Goal: Task Accomplishment & Management: Complete application form

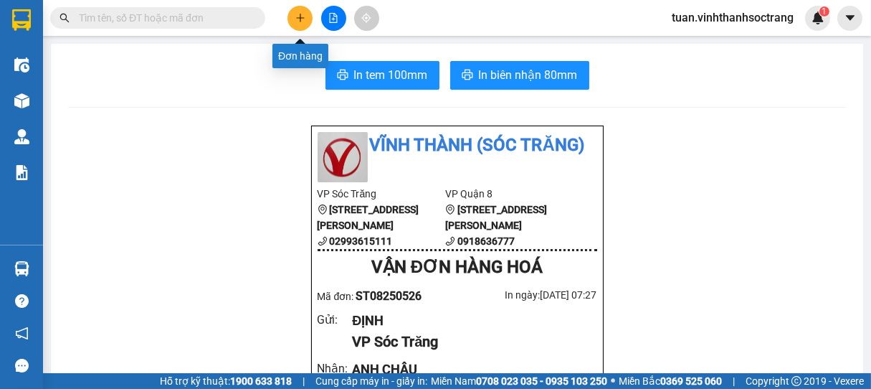
click at [300, 30] on button at bounding box center [300, 18] width 25 height 25
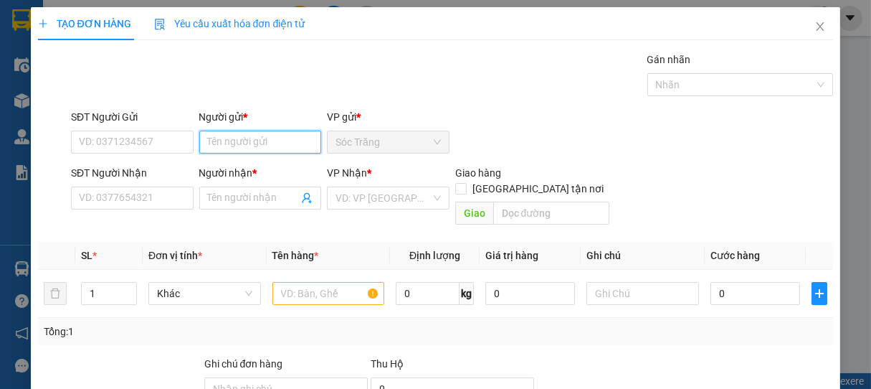
click at [270, 140] on input "Người gửi *" at bounding box center [260, 142] width 123 height 23
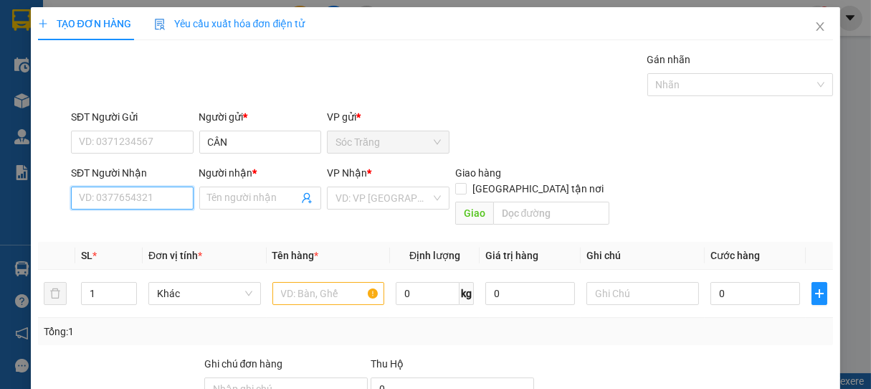
click at [118, 192] on input "SĐT Người Nhận" at bounding box center [132, 197] width 123 height 23
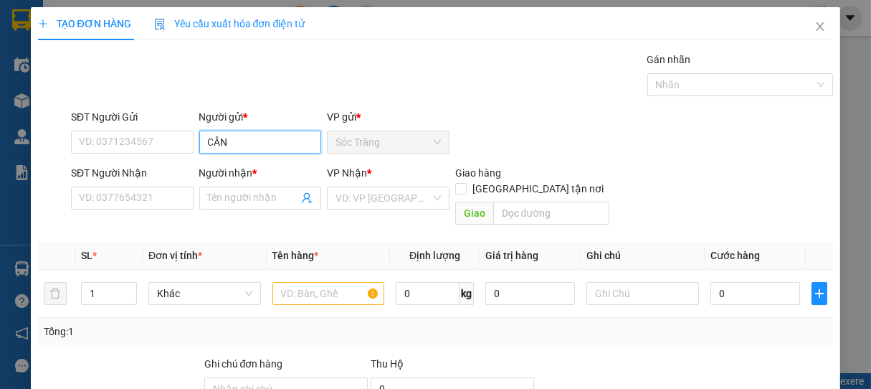
click at [211, 143] on input "CÂN" at bounding box center [260, 142] width 123 height 23
type input "CHÚ CÂN"
type input "0919641952"
type input "NHƯ"
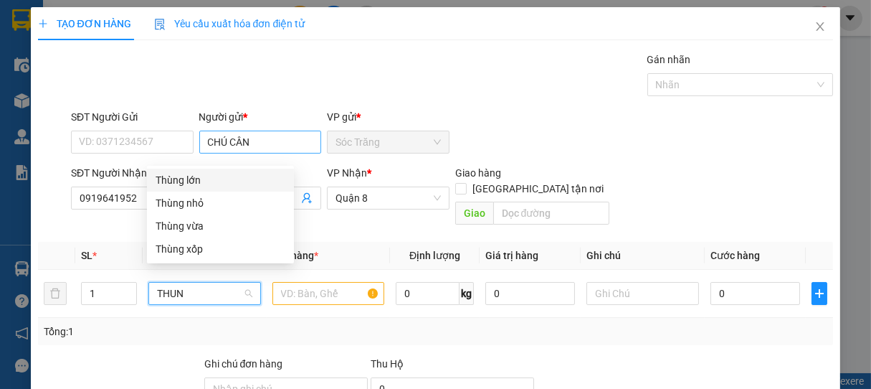
type input "THUNG"
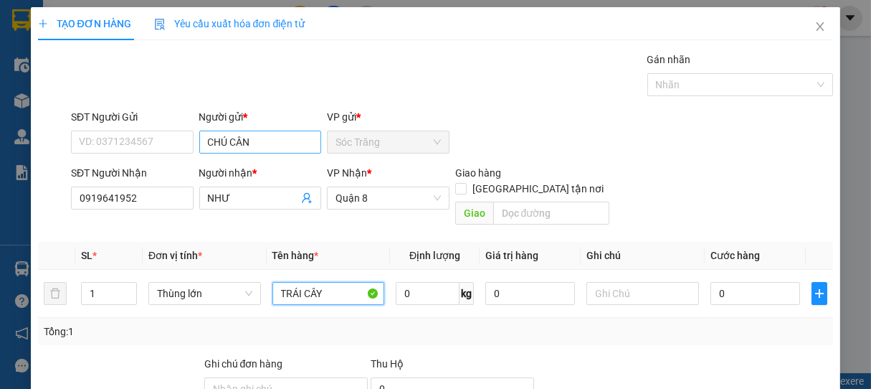
type input "TRÁI CÂY"
type input "30"
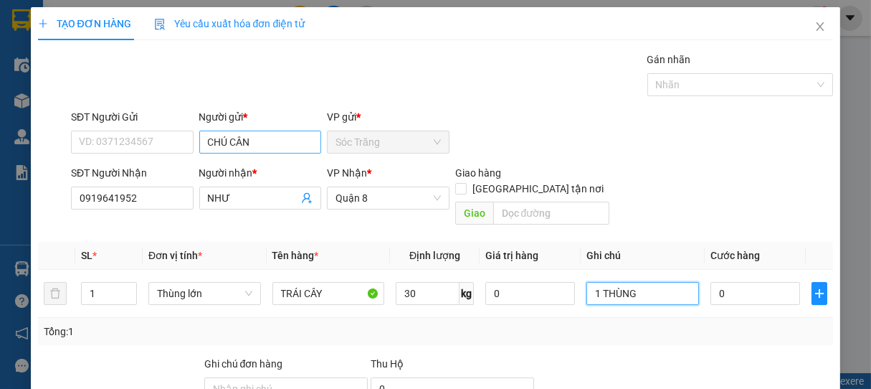
type input "1 THÙNG"
type input "3"
type input "30"
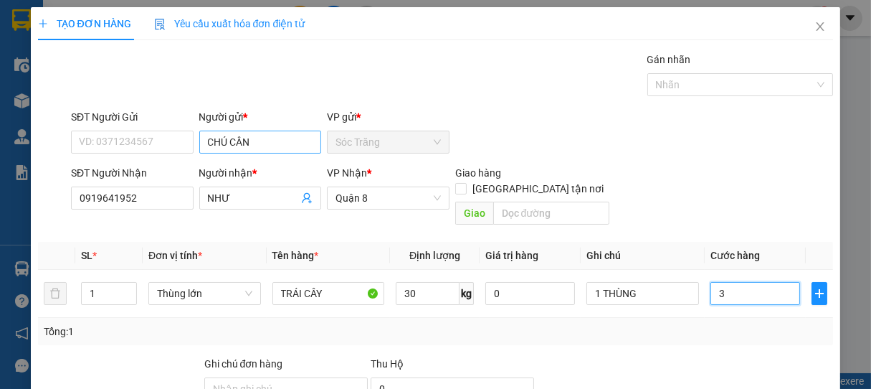
type input "30"
type input "300"
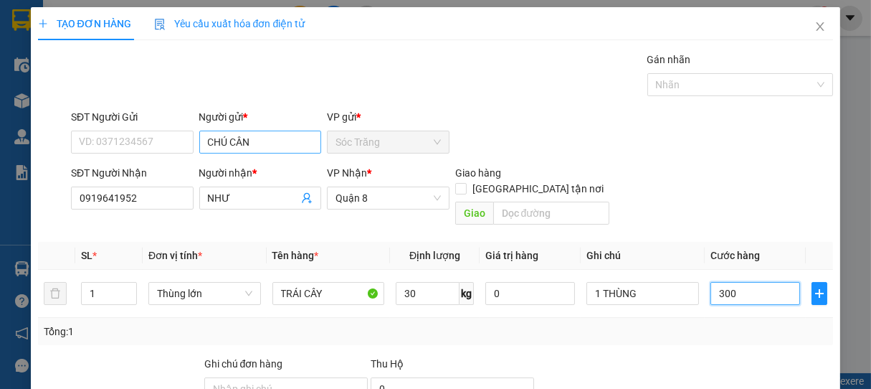
type input "3.000"
type input "30.000"
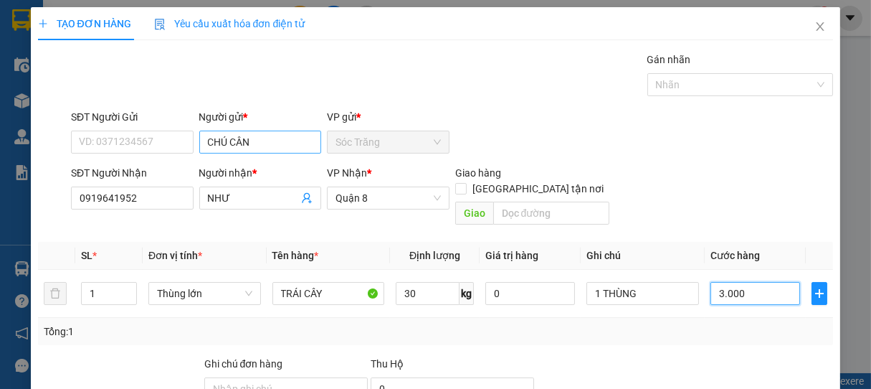
type input "30.000"
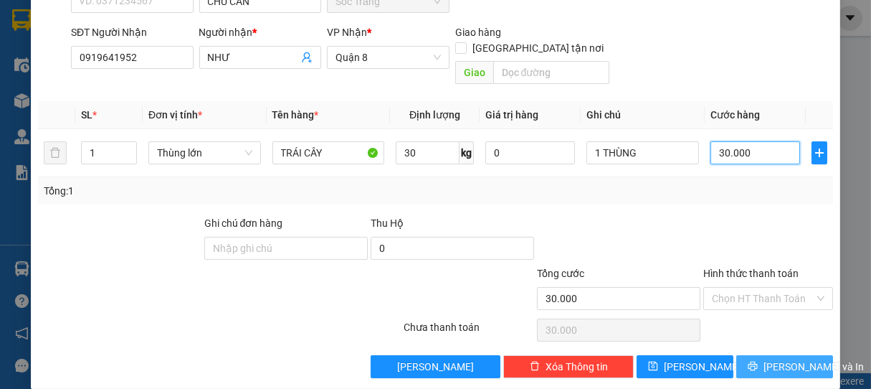
type input "30.000"
click at [808, 355] on button "[PERSON_NAME] và In" at bounding box center [785, 366] width 97 height 23
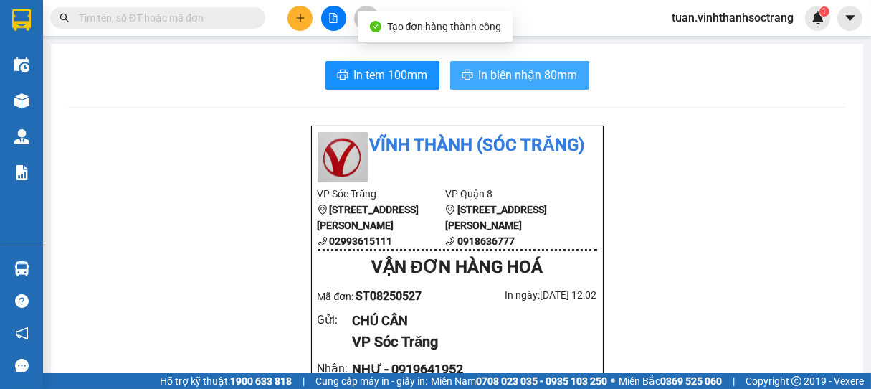
click at [488, 75] on span "In biên nhận 80mm" at bounding box center [528, 75] width 99 height 18
click at [521, 83] on span "In biên nhận 80mm" at bounding box center [528, 75] width 99 height 18
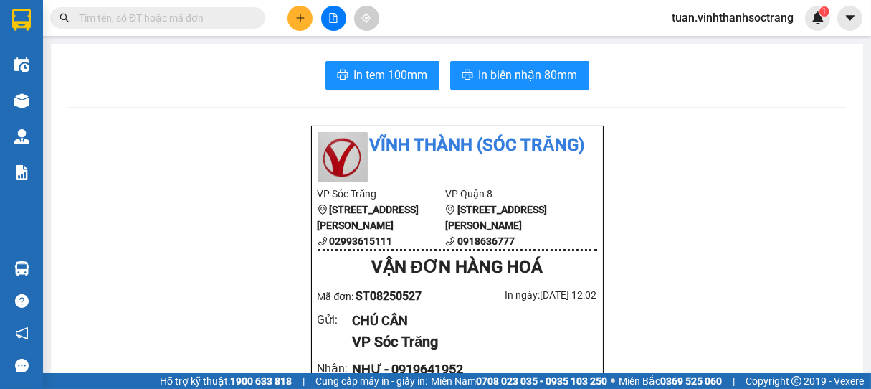
drag, startPoint x: 729, startPoint y: 332, endPoint x: 591, endPoint y: 351, distance: 139.8
drag, startPoint x: 591, startPoint y: 351, endPoint x: 449, endPoint y: 300, distance: 151.1
drag, startPoint x: 310, startPoint y: 313, endPoint x: 77, endPoint y: 202, distance: 258.3
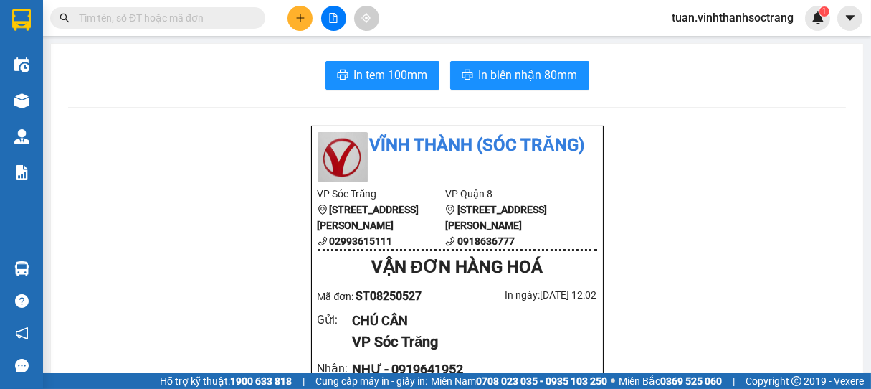
drag, startPoint x: 77, startPoint y: 202, endPoint x: 7, endPoint y: 6, distance: 208.5
click at [303, 25] on button at bounding box center [300, 18] width 25 height 25
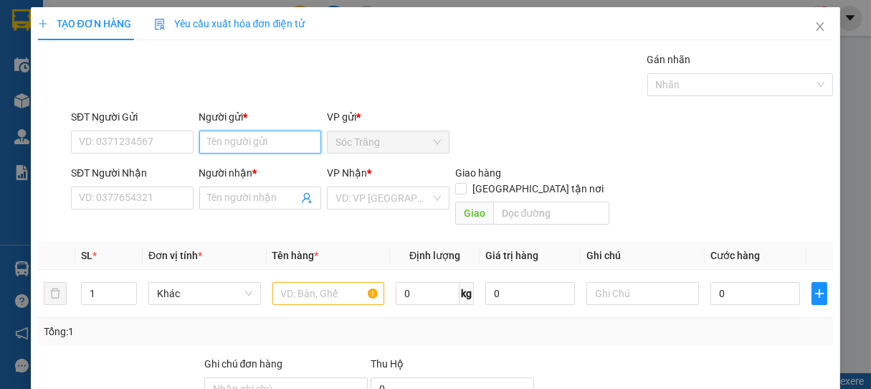
click at [273, 143] on input "Người gửi *" at bounding box center [260, 142] width 123 height 23
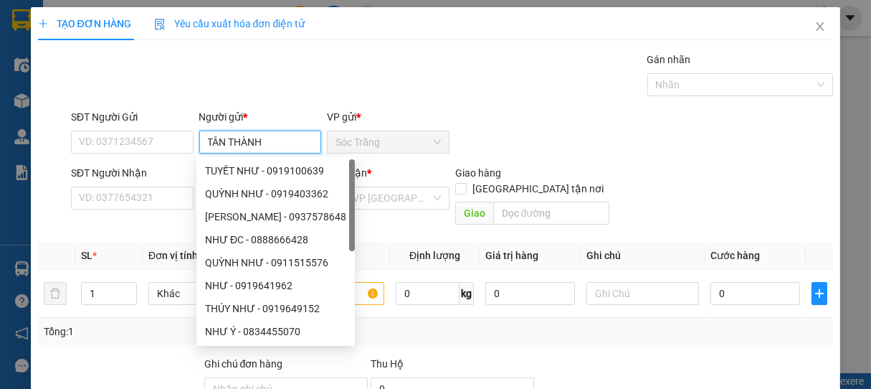
type input "TÂN THÀNH"
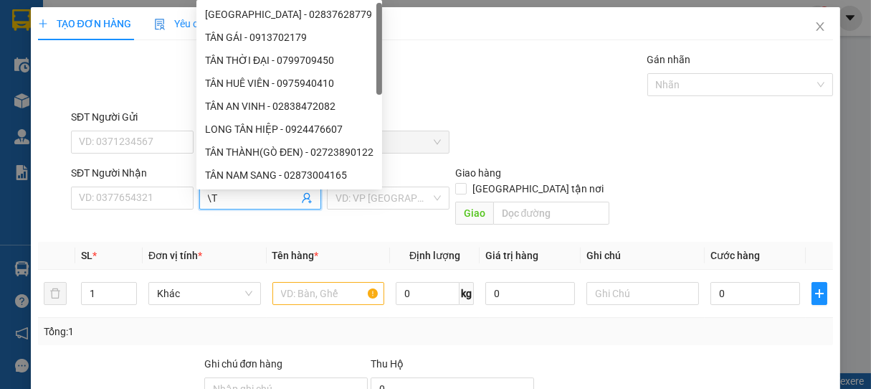
type input "\"
type input "TÂN HƯNG"
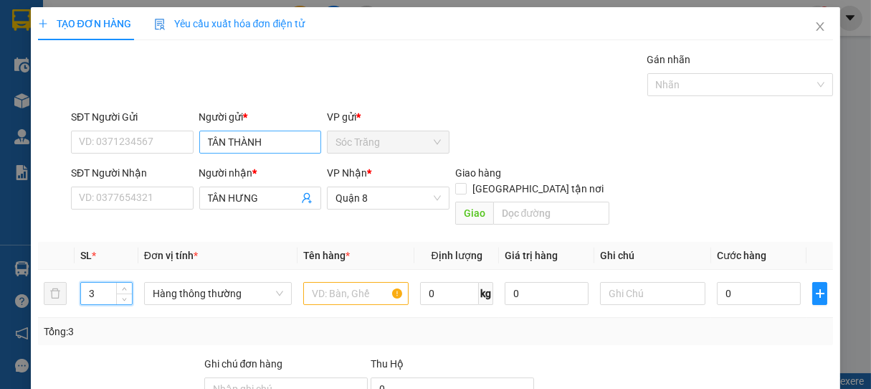
type input "3"
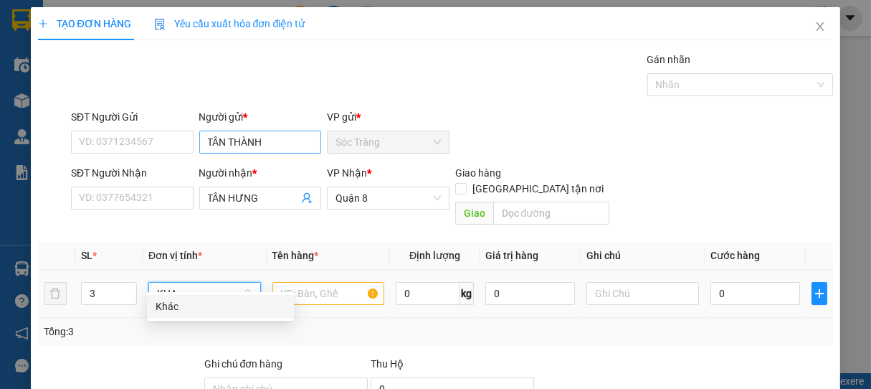
type input "KHAC"
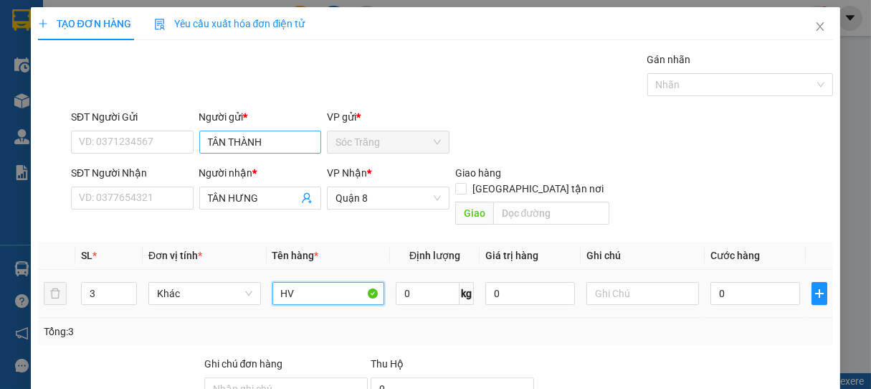
type input "HV"
type input "75"
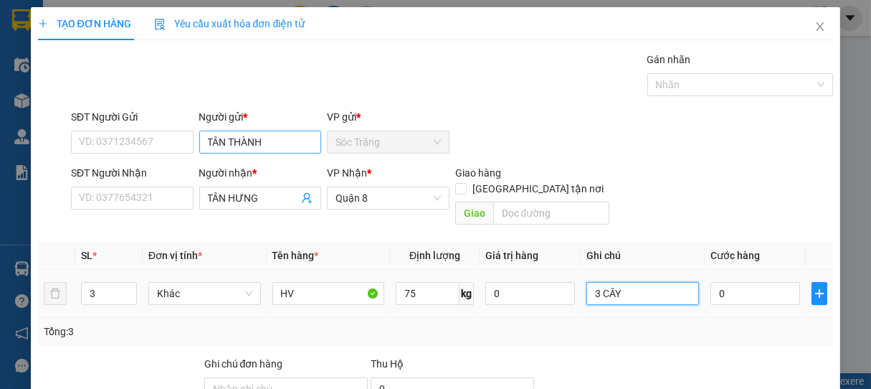
type input "3 CÂY"
type input "90"
type input "900"
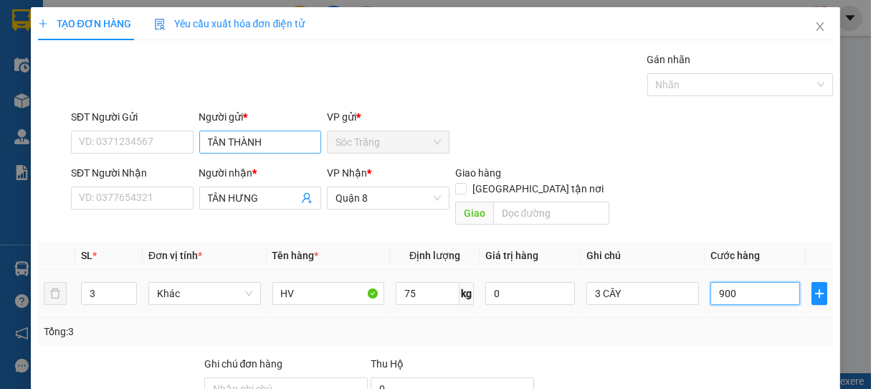
type input "900"
type input "9.000"
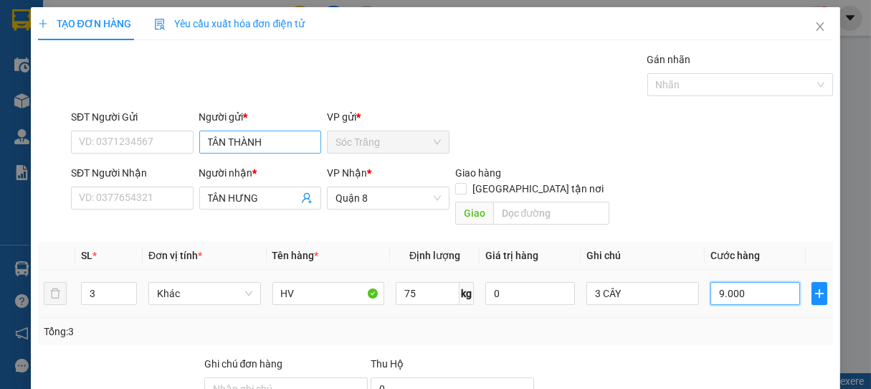
type input "90.000"
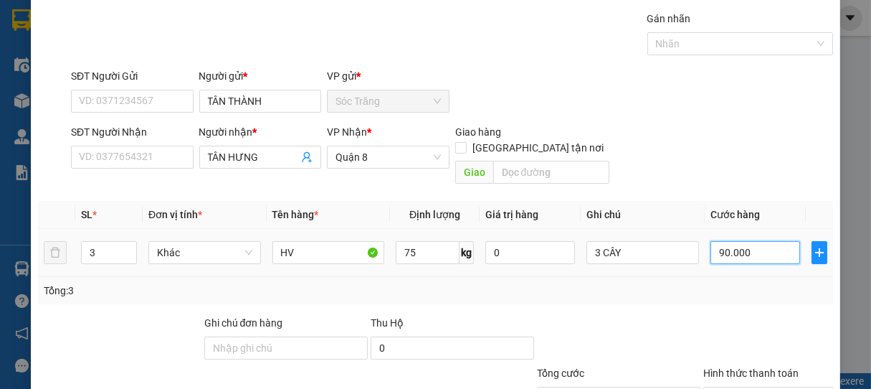
scroll to position [141, 0]
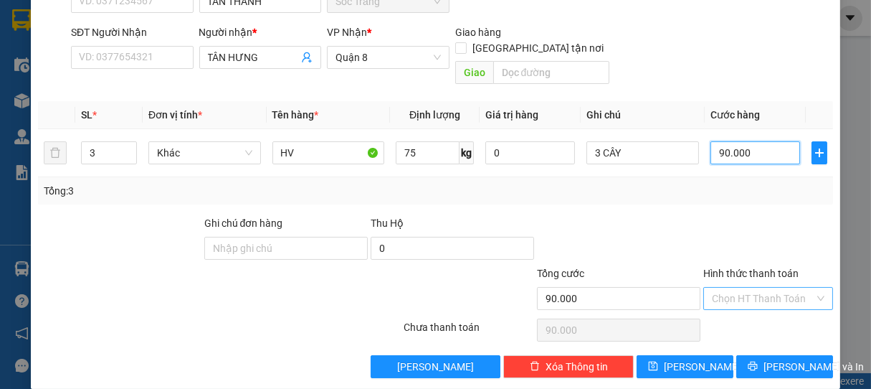
type input "90.000"
click at [767, 288] on input "Hình thức thanh toán" at bounding box center [763, 299] width 103 height 22
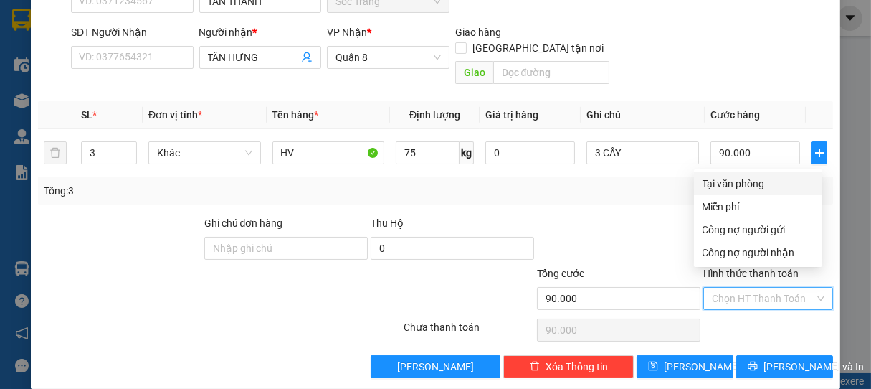
click at [744, 182] on div "Tại văn phòng" at bounding box center [758, 184] width 111 height 16
type input "0"
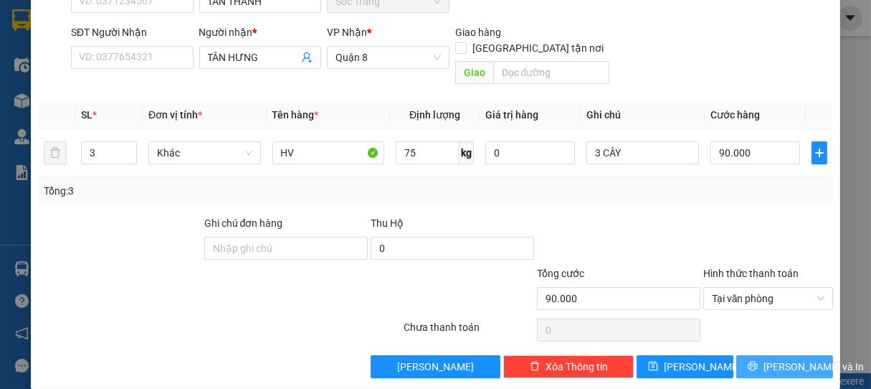
click at [780, 359] on span "[PERSON_NAME] và In" at bounding box center [814, 367] width 100 height 16
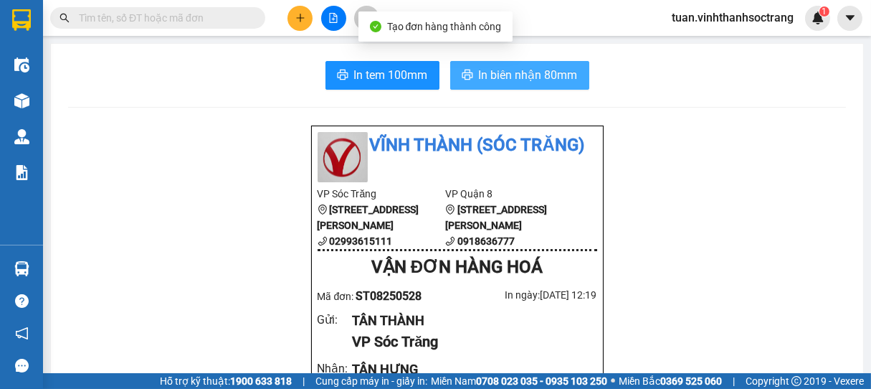
click at [488, 81] on span "In biên nhận 80mm" at bounding box center [528, 75] width 99 height 18
click at [465, 74] on icon "printer" at bounding box center [467, 74] width 11 height 11
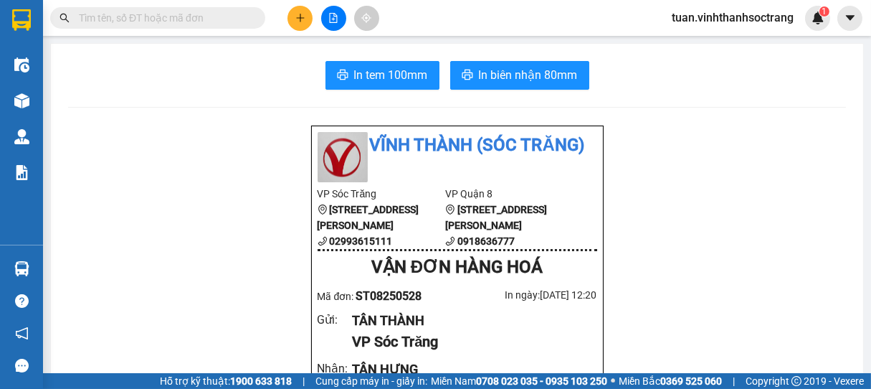
click at [307, 11] on button at bounding box center [300, 18] width 25 height 25
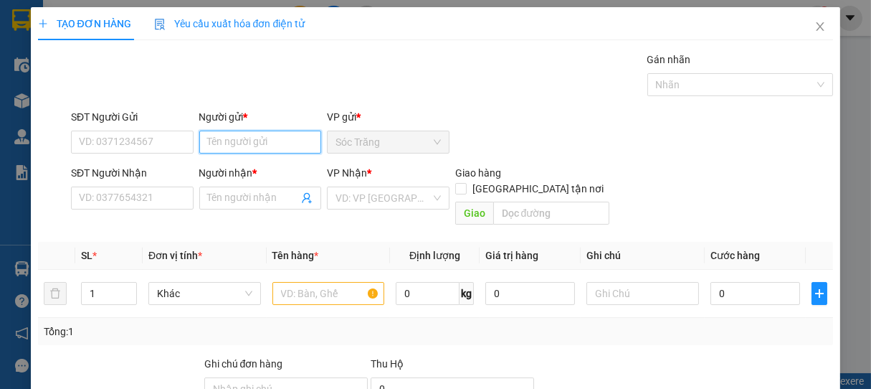
click at [236, 141] on input "Người gửi *" at bounding box center [260, 142] width 123 height 23
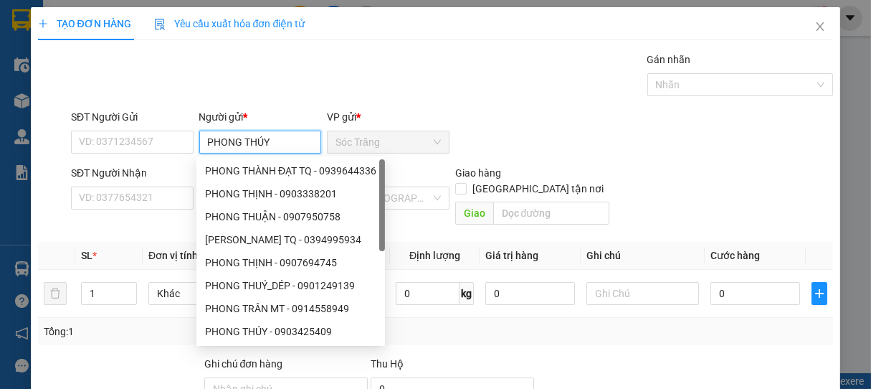
type input "PHONG THÚY"
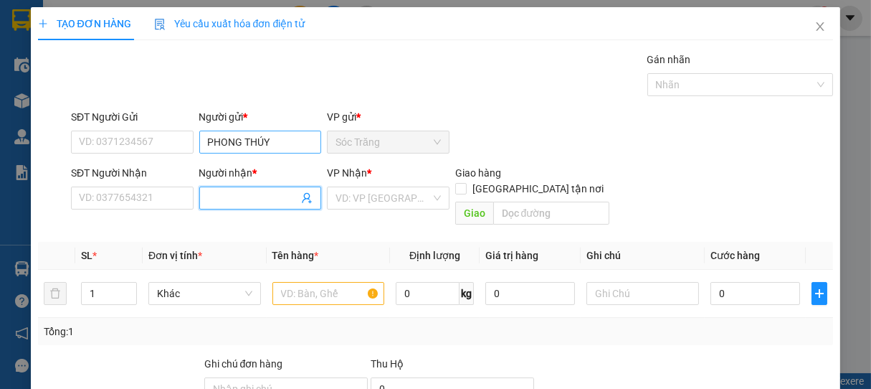
type input "D"
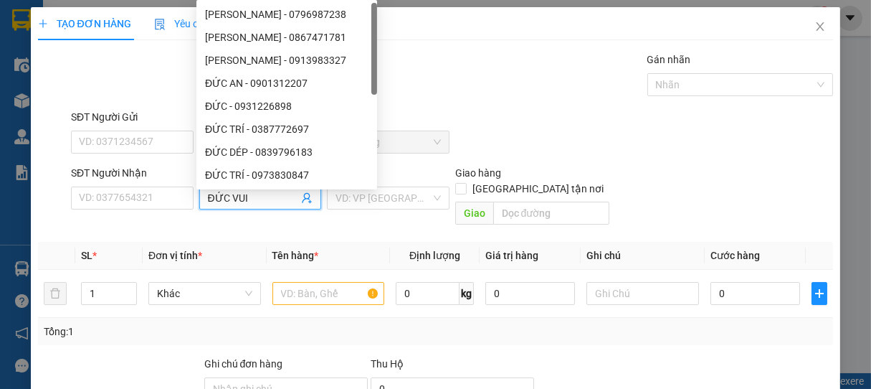
type input "ĐỨC VUI"
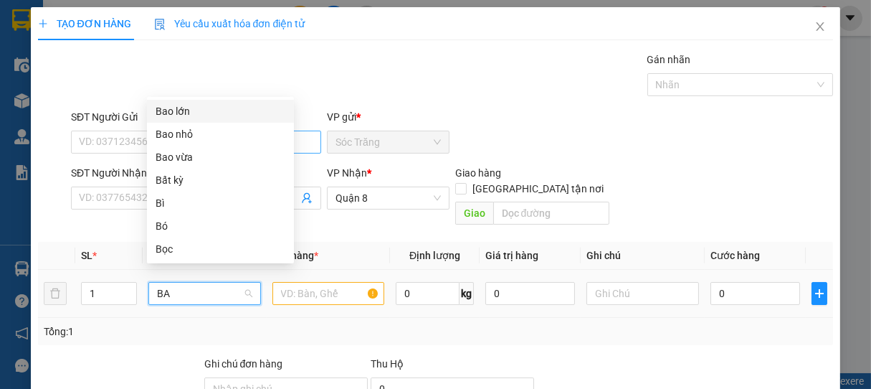
type input "BAO"
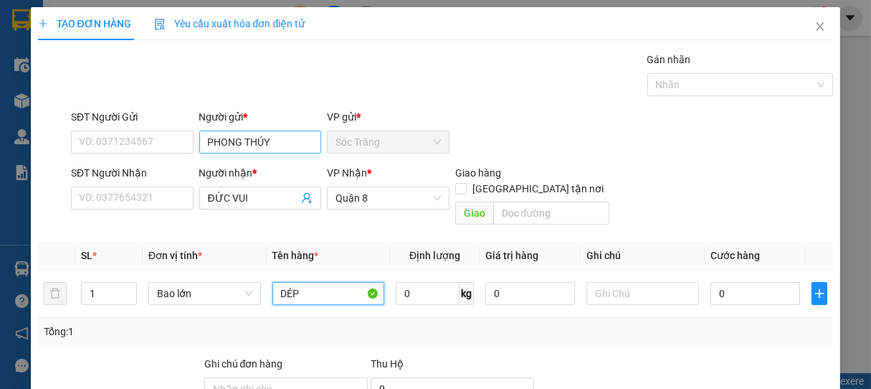
type input "DÉP"
type input "1"
type input "20"
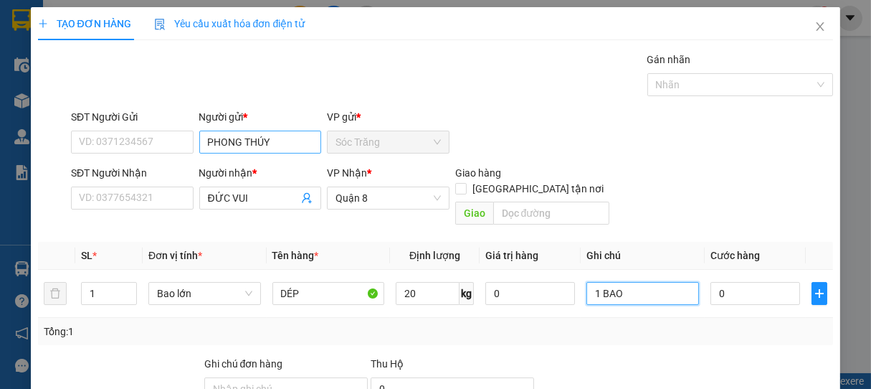
type input "1 BAO"
type input "3"
type input "30"
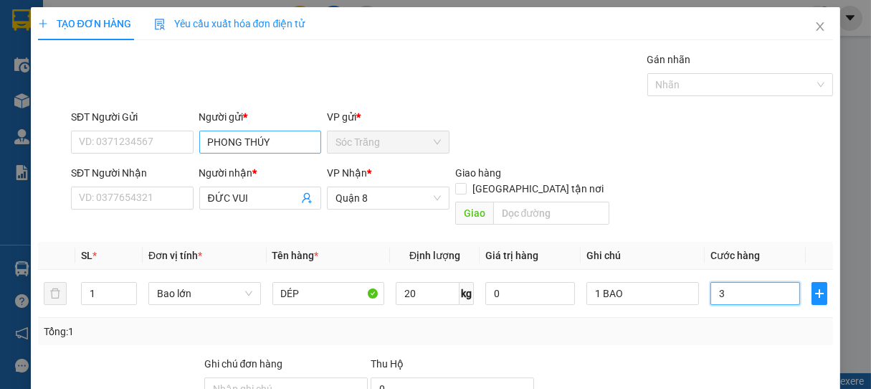
type input "30"
type input "300"
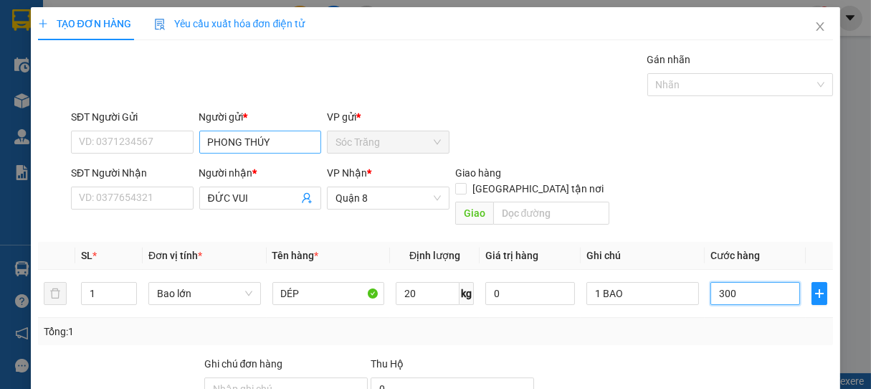
type input "3.000"
type input "30.000"
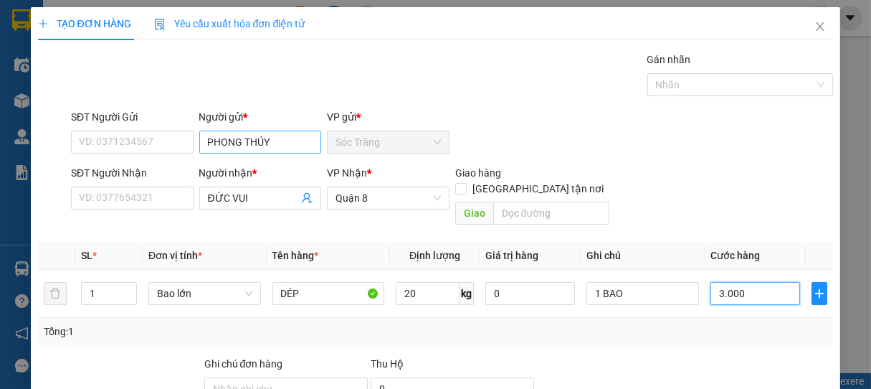
type input "30.000"
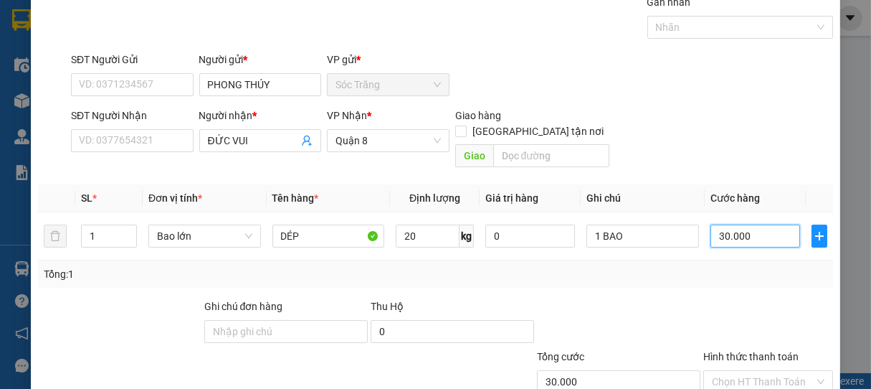
scroll to position [141, 0]
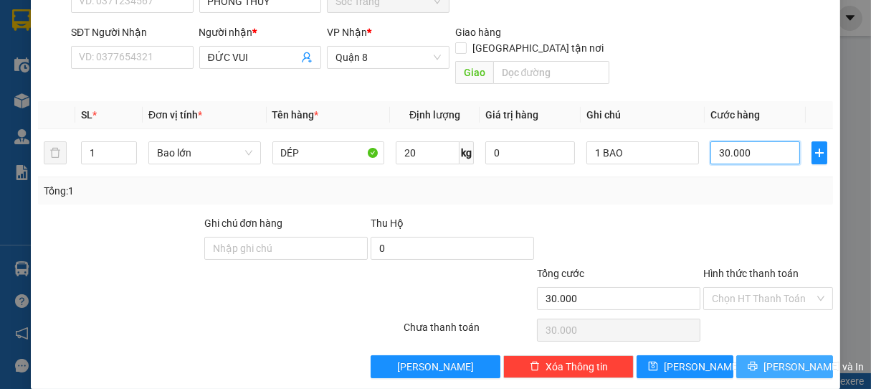
type input "30.000"
click at [737, 355] on button "[PERSON_NAME] và In" at bounding box center [785, 366] width 97 height 23
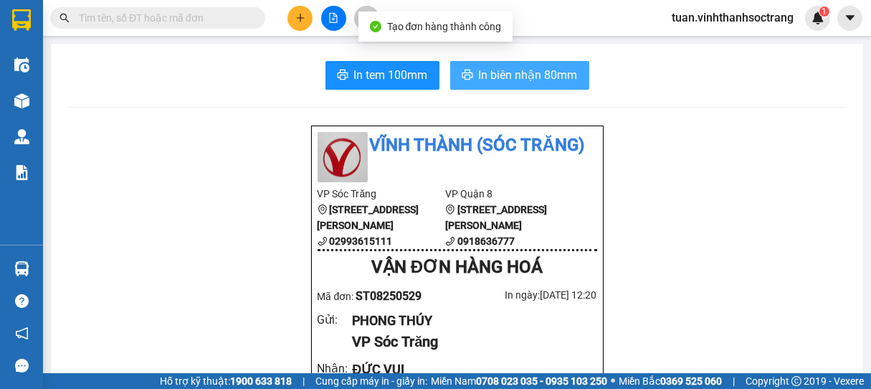
click at [536, 72] on span "In biên nhận 80mm" at bounding box center [528, 75] width 99 height 18
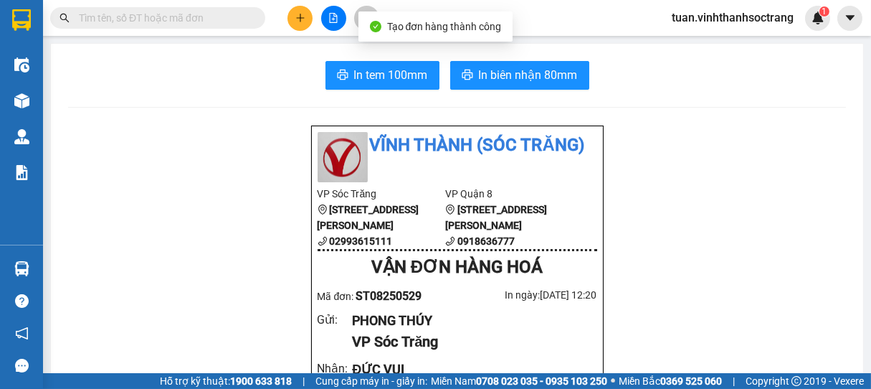
click at [298, 16] on icon "plus" at bounding box center [301, 18] width 10 height 10
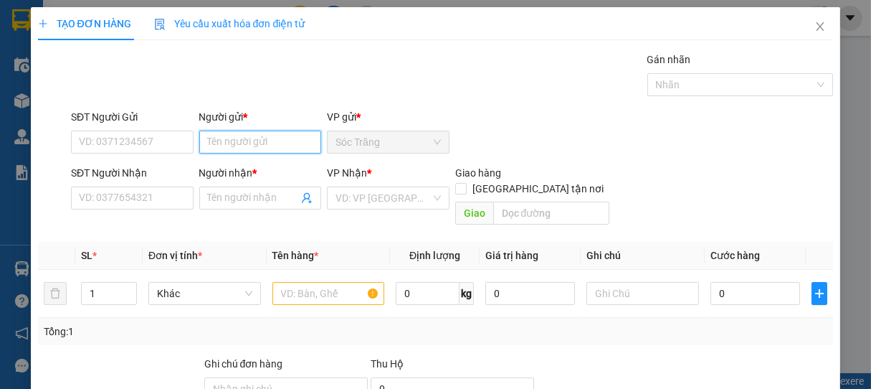
drag, startPoint x: 237, startPoint y: 145, endPoint x: 245, endPoint y: 140, distance: 9.4
click at [240, 145] on input "Người gửi *" at bounding box center [260, 142] width 123 height 23
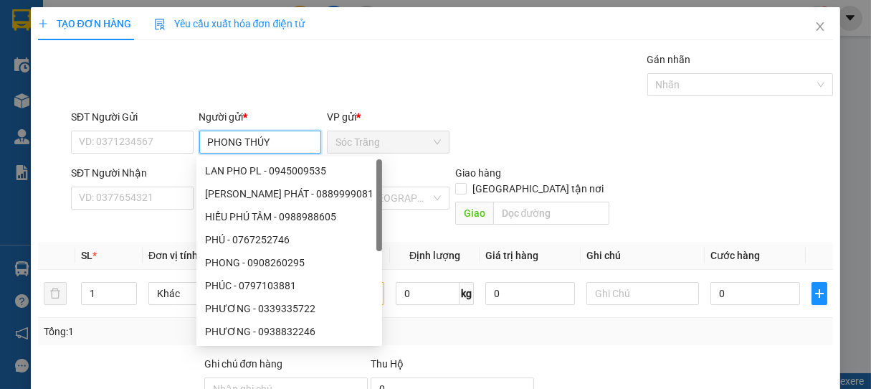
type input "PHONG THÚY"
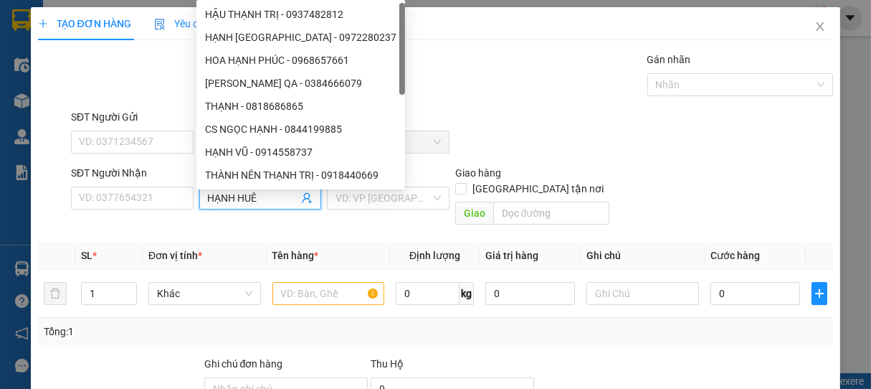
type input "HẠNH HUÊ"
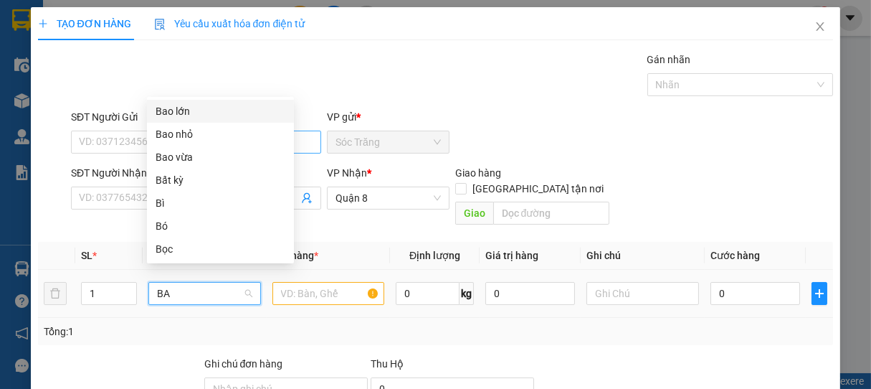
type input "BAO"
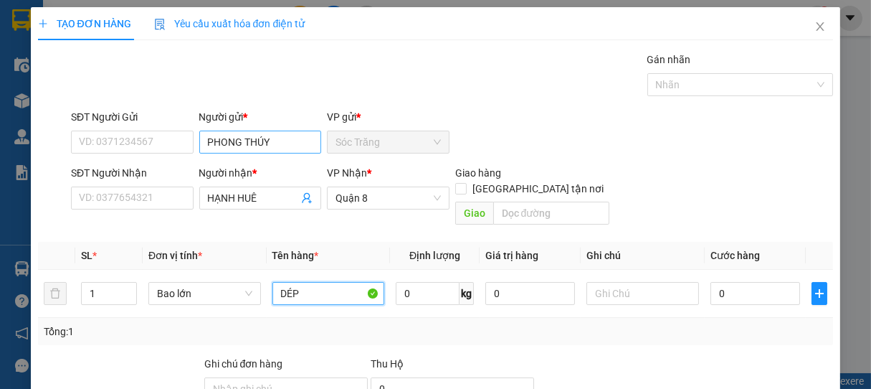
type input "DÉP"
type input "20"
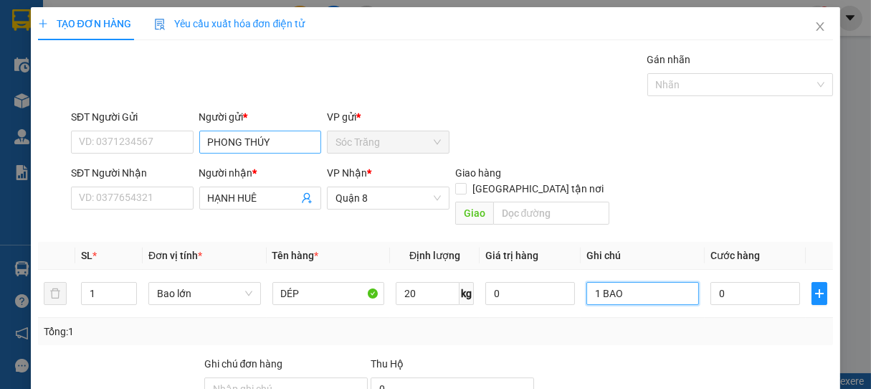
type input "1 BAO"
type input "2"
type input "0"
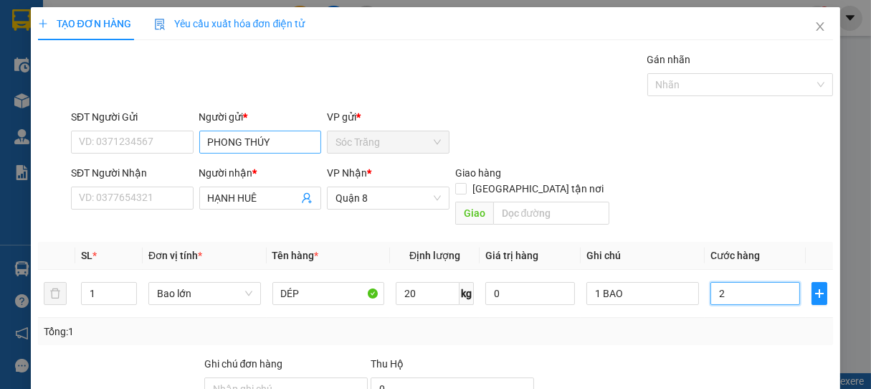
type input "0"
type input "30"
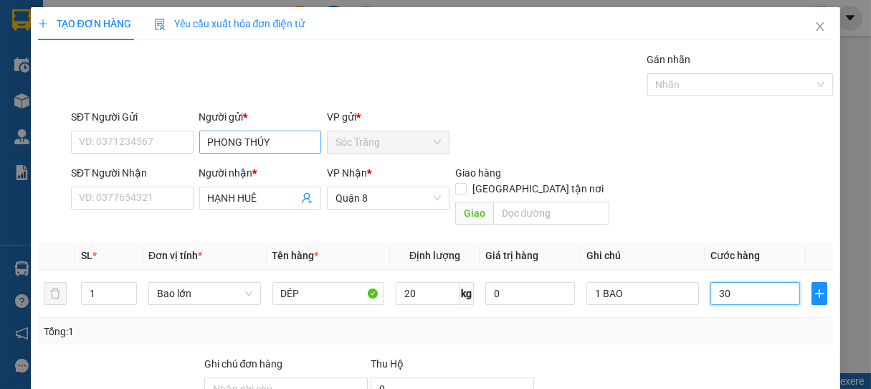
type input "300"
type input "3.000"
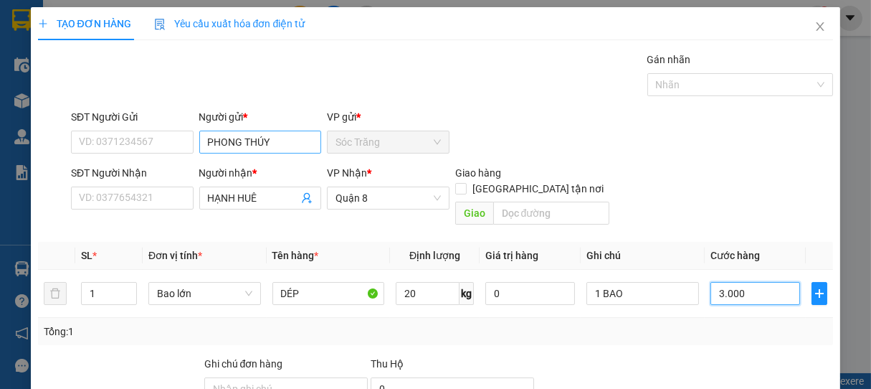
type input "3.000"
type input "30.000"
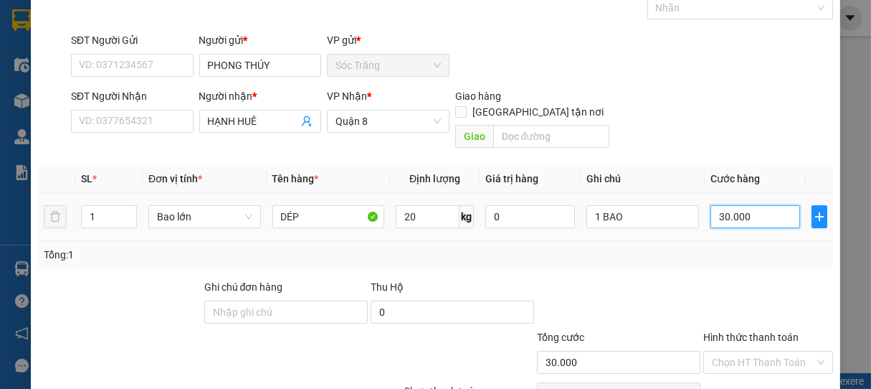
scroll to position [141, 0]
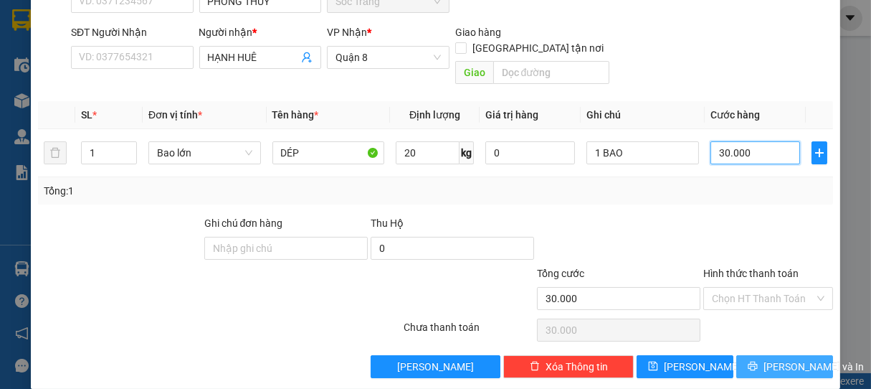
type input "30.000"
drag, startPoint x: 735, startPoint y: 344, endPoint x: 749, endPoint y: 337, distance: 15.4
click at [742, 355] on button "[PERSON_NAME] và In" at bounding box center [785, 366] width 97 height 23
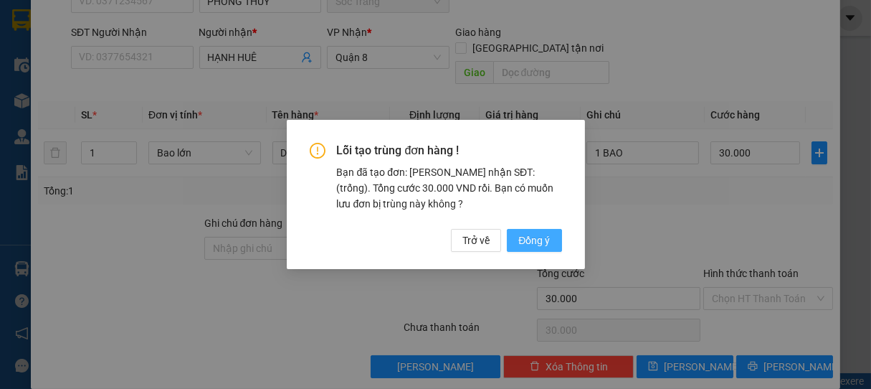
click at [534, 233] on span "Đồng ý" at bounding box center [535, 240] width 32 height 16
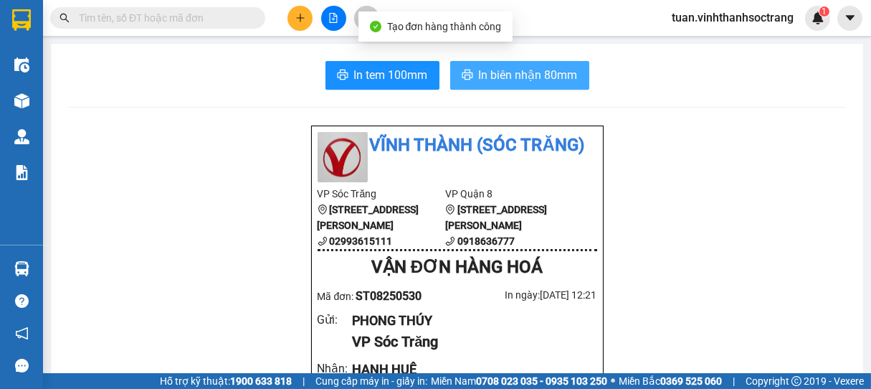
click at [538, 82] on span "In biên nhận 80mm" at bounding box center [528, 75] width 99 height 18
